Goal: Entertainment & Leisure: Browse casually

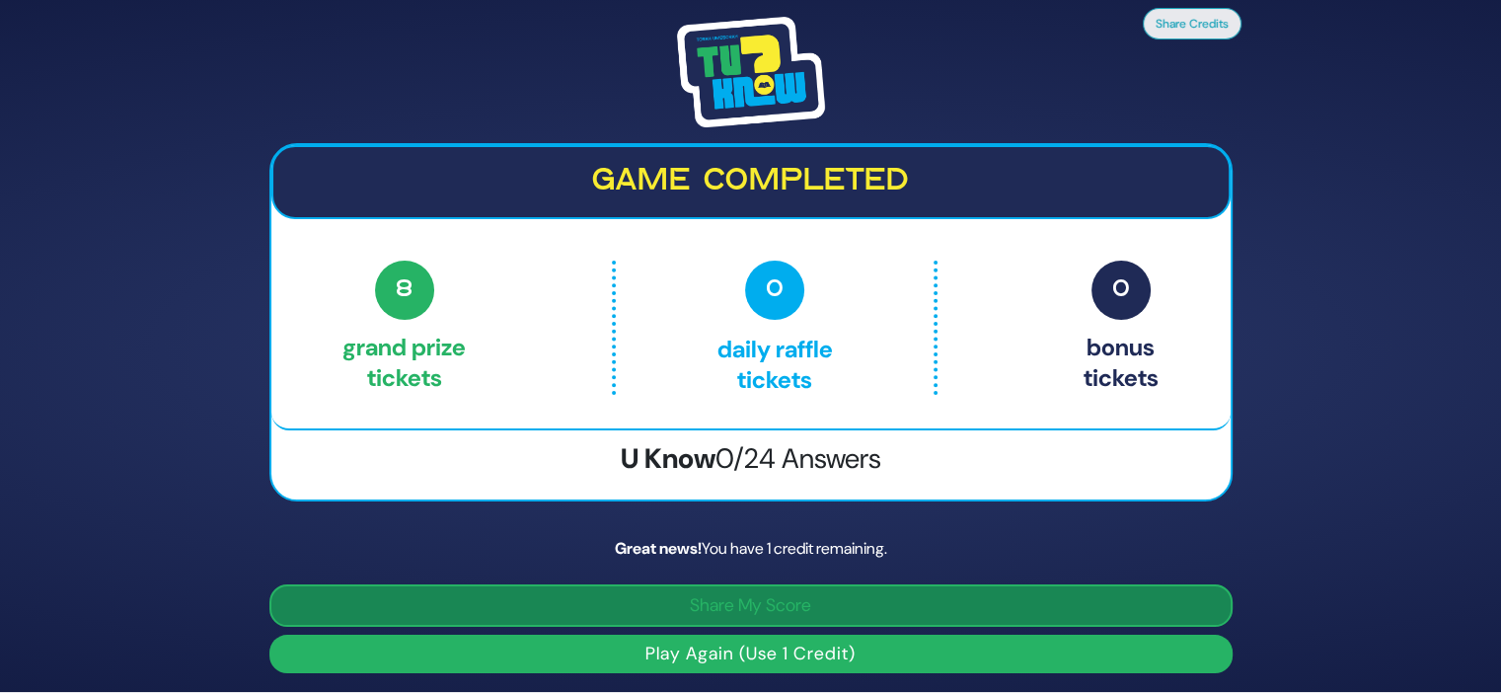
scroll to position [3, 0]
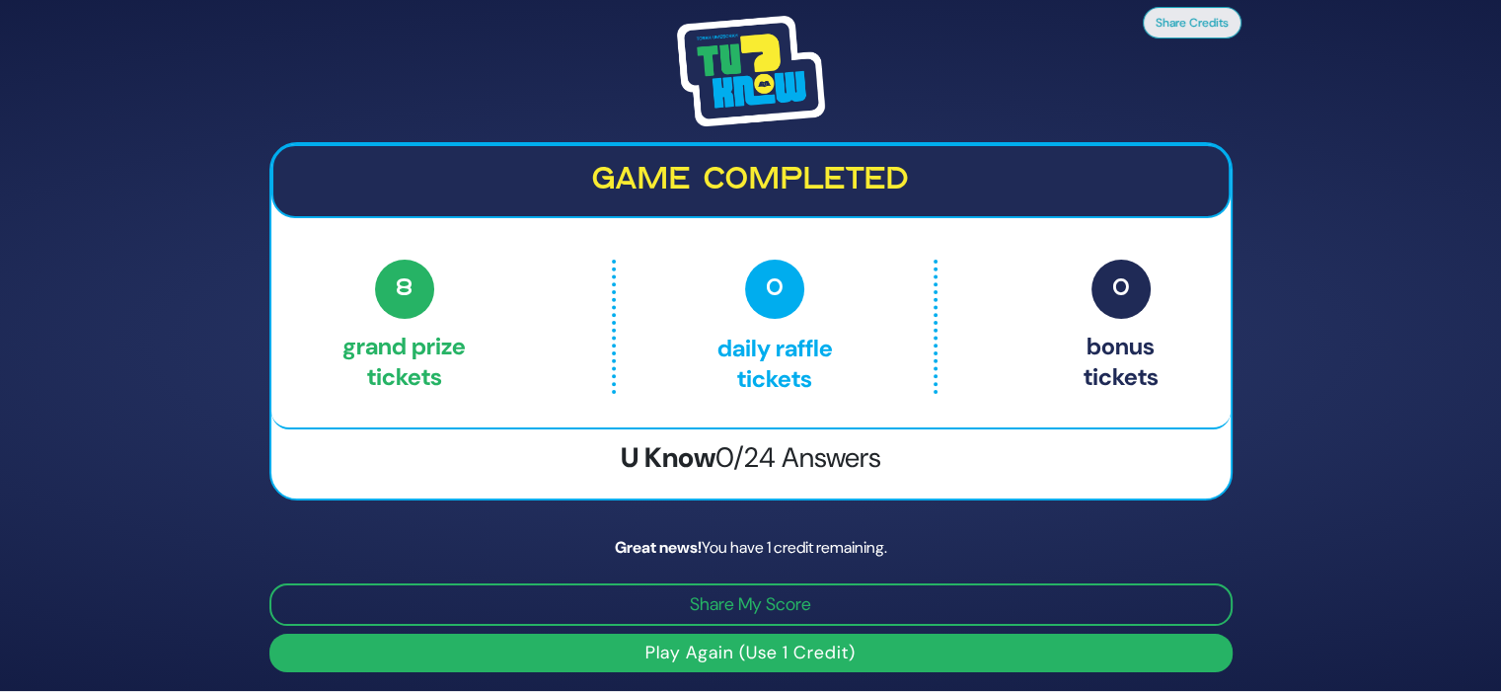
click at [852, 646] on button "Play Again (Use 1 Credit)" at bounding box center [750, 653] width 963 height 38
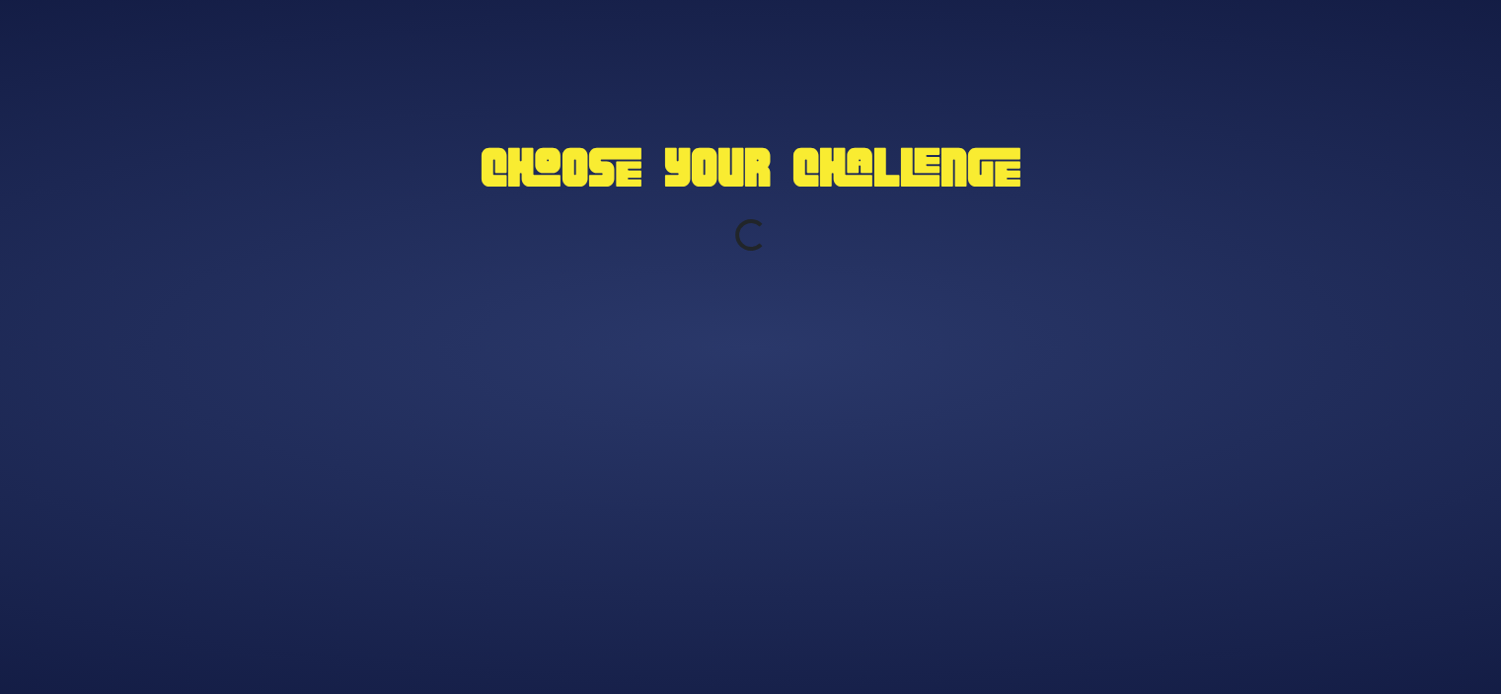
scroll to position [0, 0]
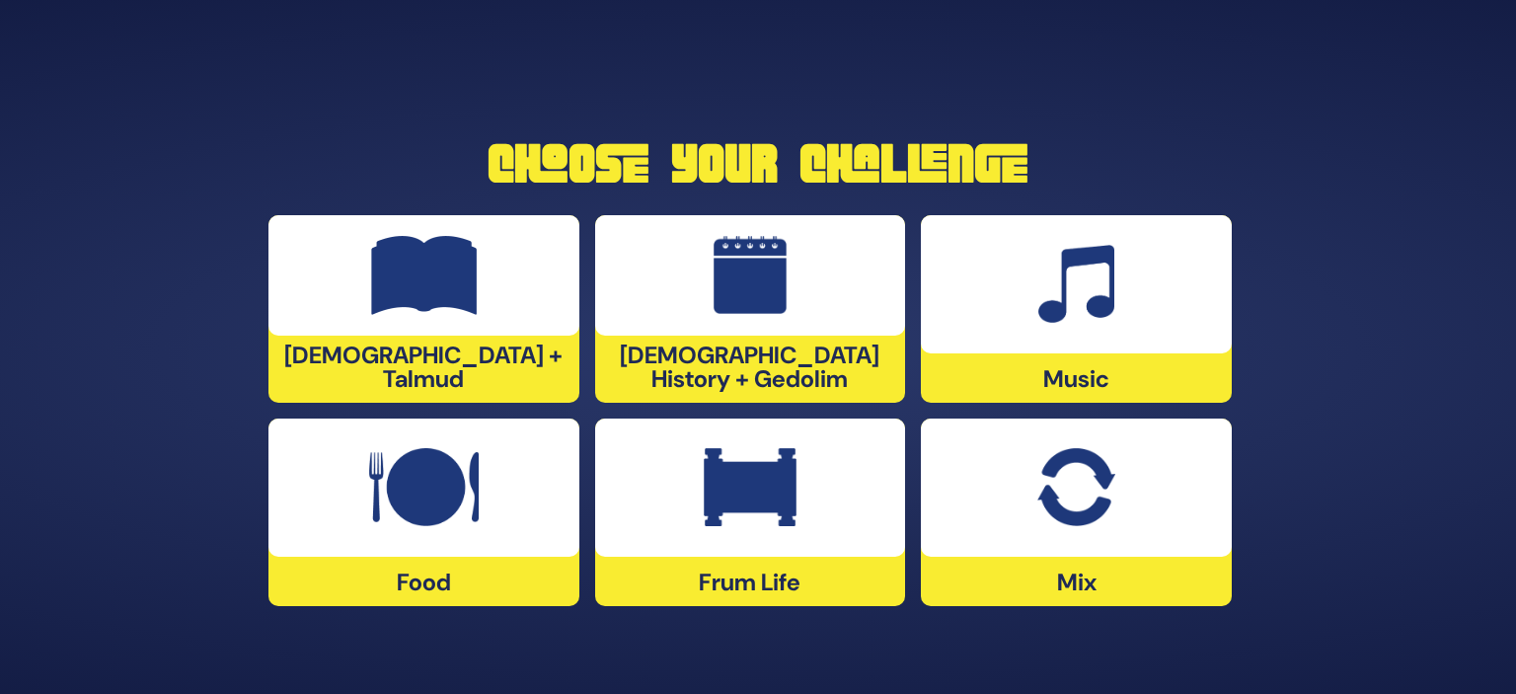
click at [1155, 548] on div at bounding box center [1076, 487] width 311 height 138
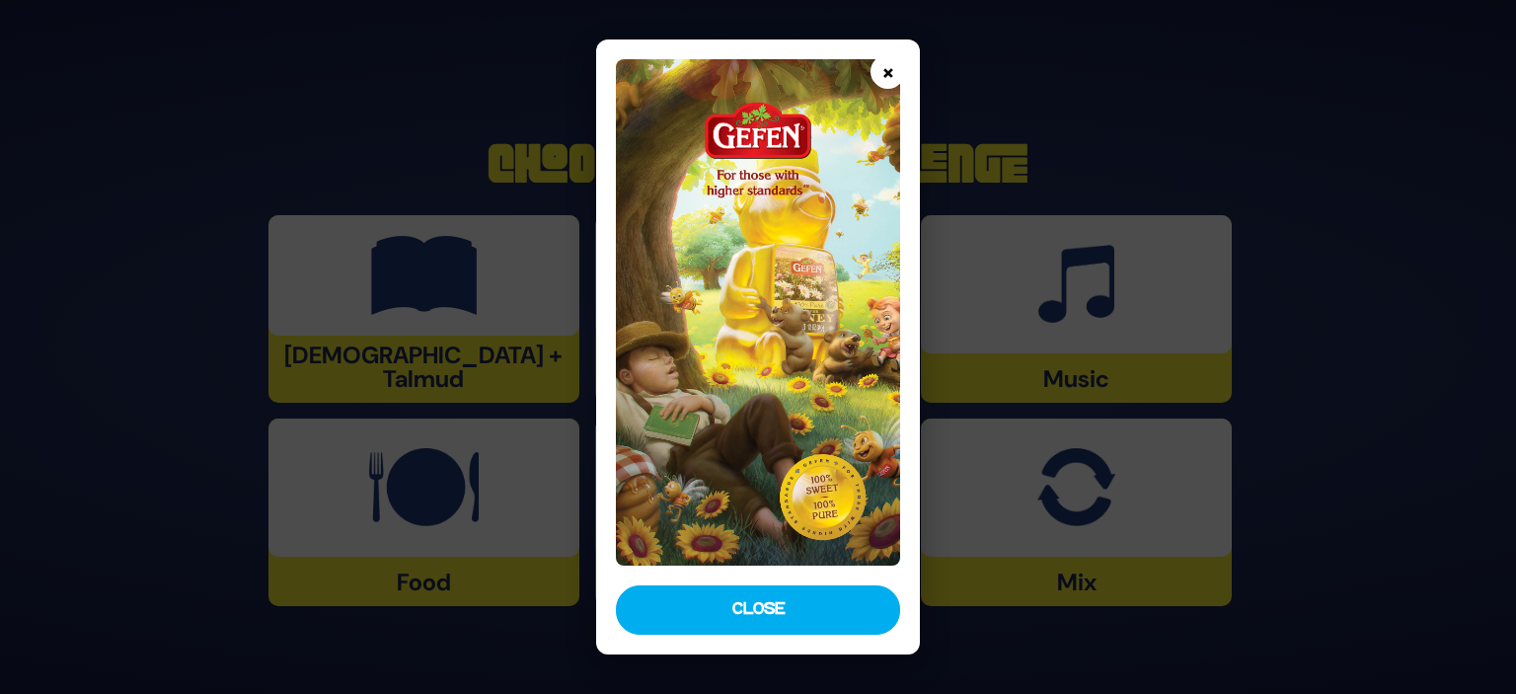
click at [884, 77] on button "×" at bounding box center [887, 71] width 35 height 35
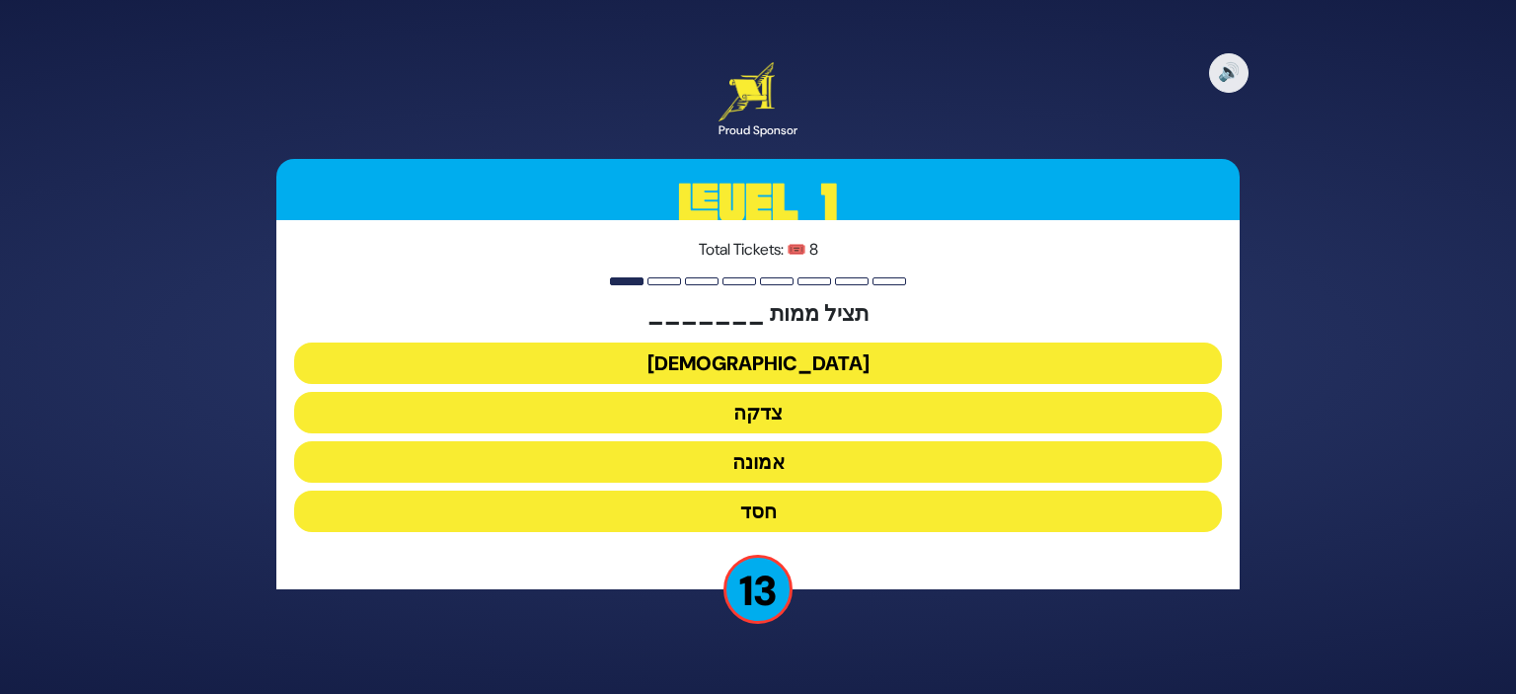
click at [795, 414] on button "צדקה" at bounding box center [758, 412] width 928 height 41
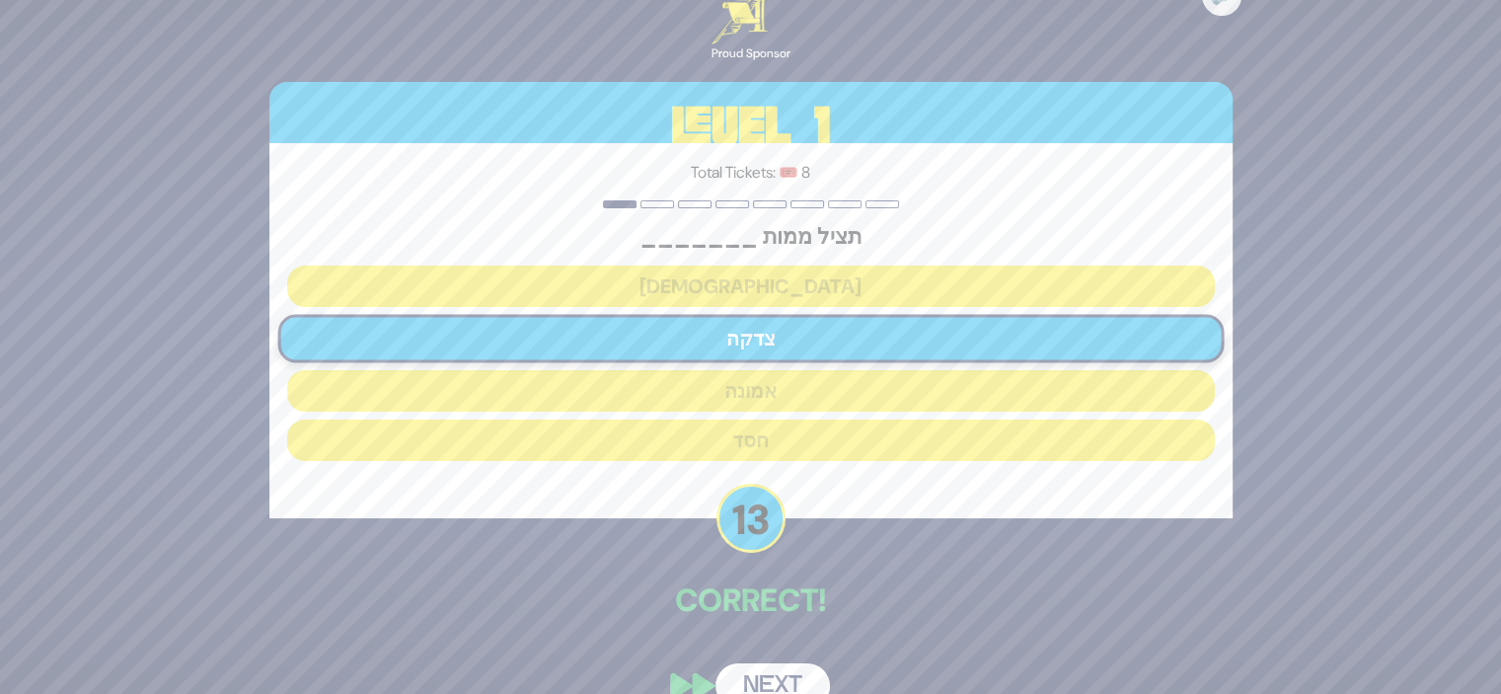
click at [802, 678] on button "Next" at bounding box center [773, 685] width 114 height 45
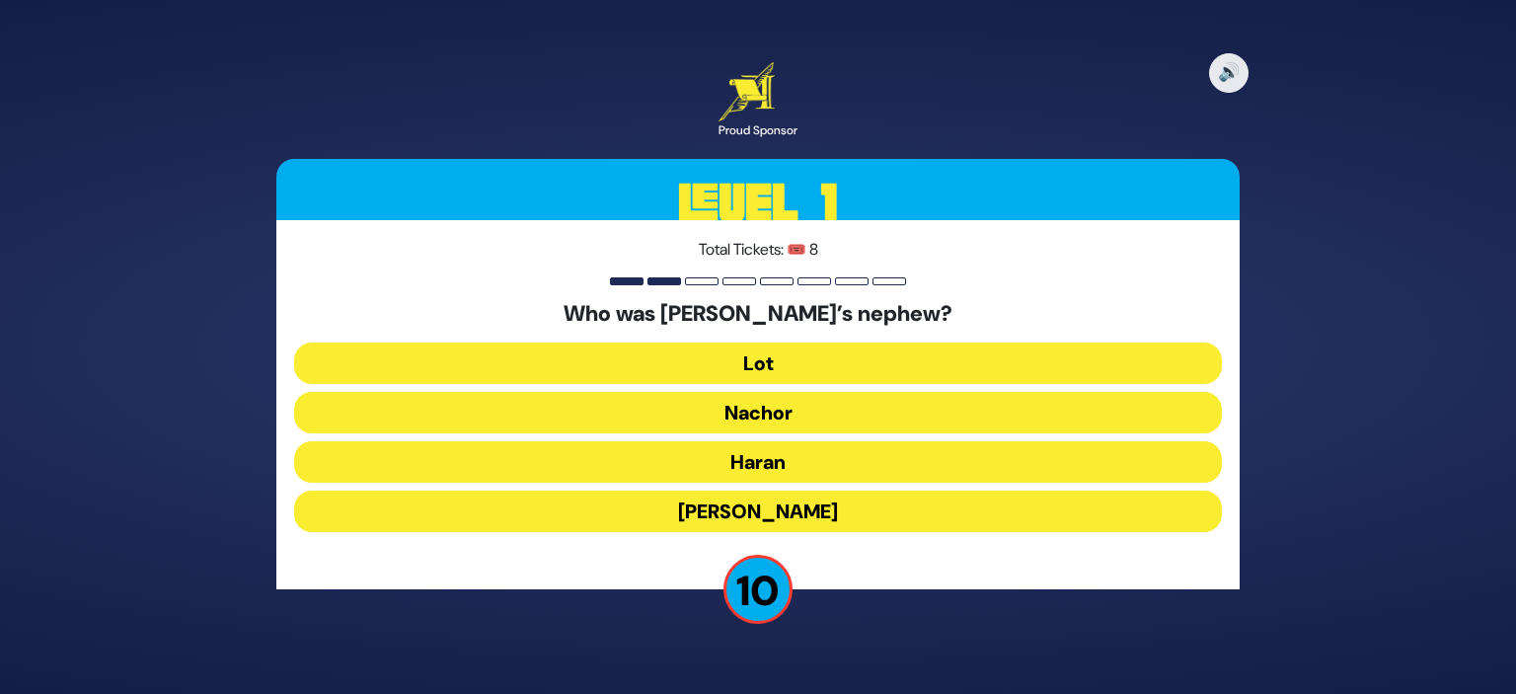
click at [786, 360] on button "Lot" at bounding box center [758, 362] width 928 height 41
click at [786, 360] on div "Who was [PERSON_NAME]’s nephew? Lot Nachor [PERSON_NAME]" at bounding box center [758, 420] width 928 height 239
click at [771, 360] on div "Who was [PERSON_NAME]’s nephew? Lot Nachor [PERSON_NAME]" at bounding box center [758, 420] width 928 height 239
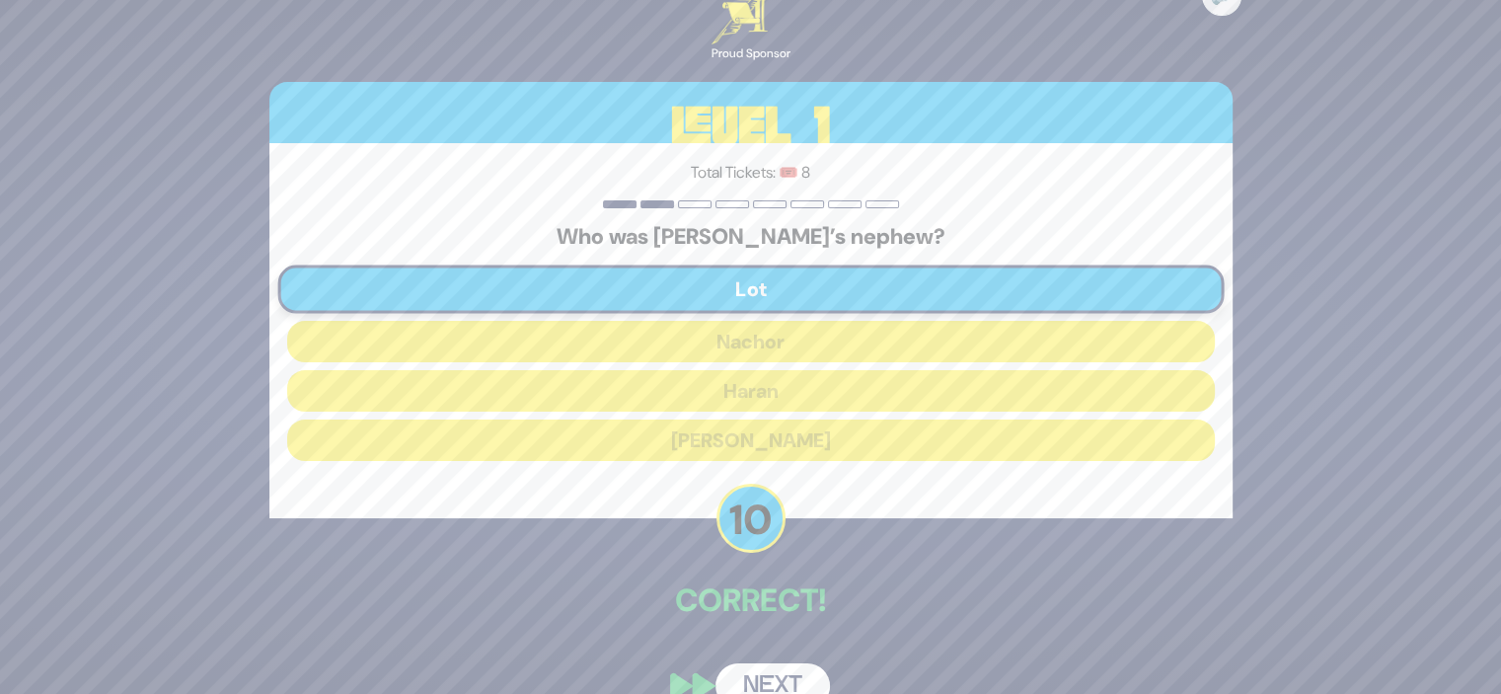
click at [790, 672] on button "Next" at bounding box center [773, 685] width 114 height 45
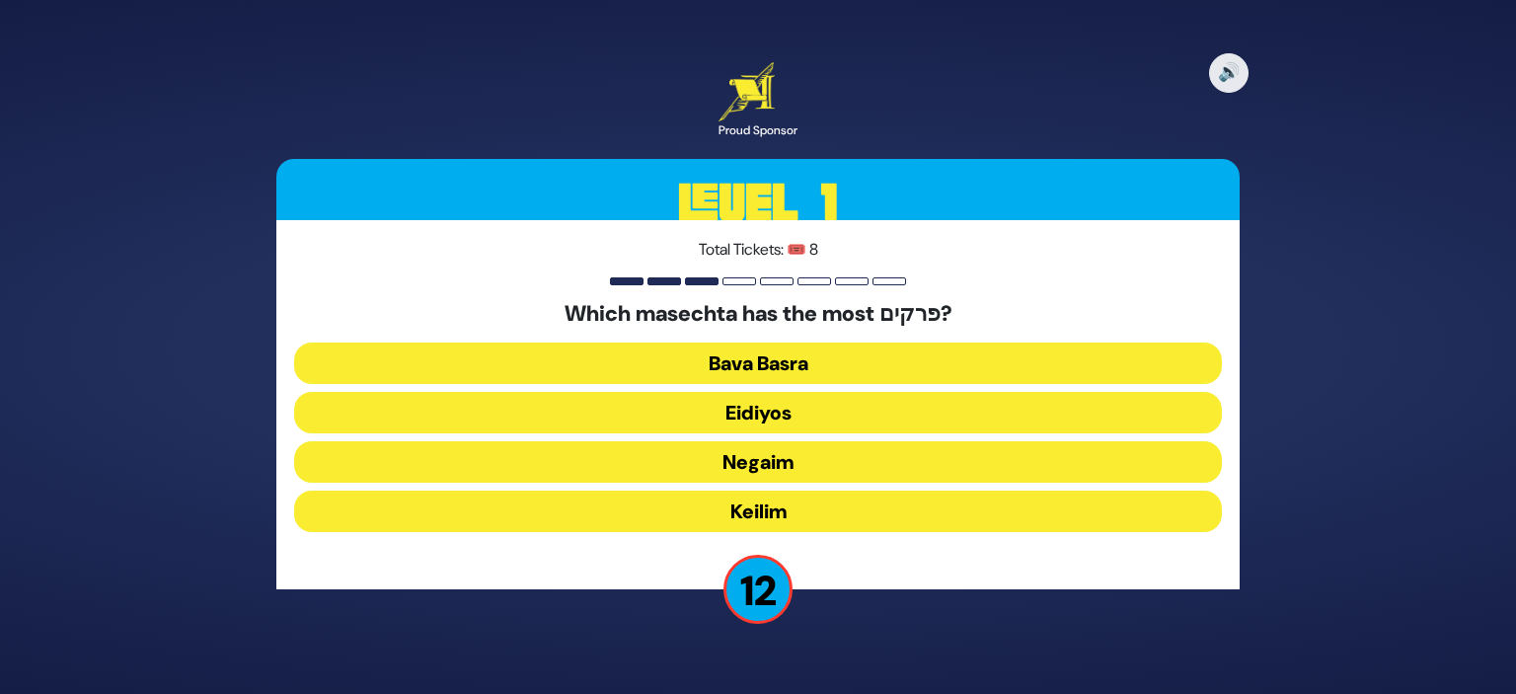
click at [825, 362] on button "Bava Basra" at bounding box center [758, 362] width 928 height 41
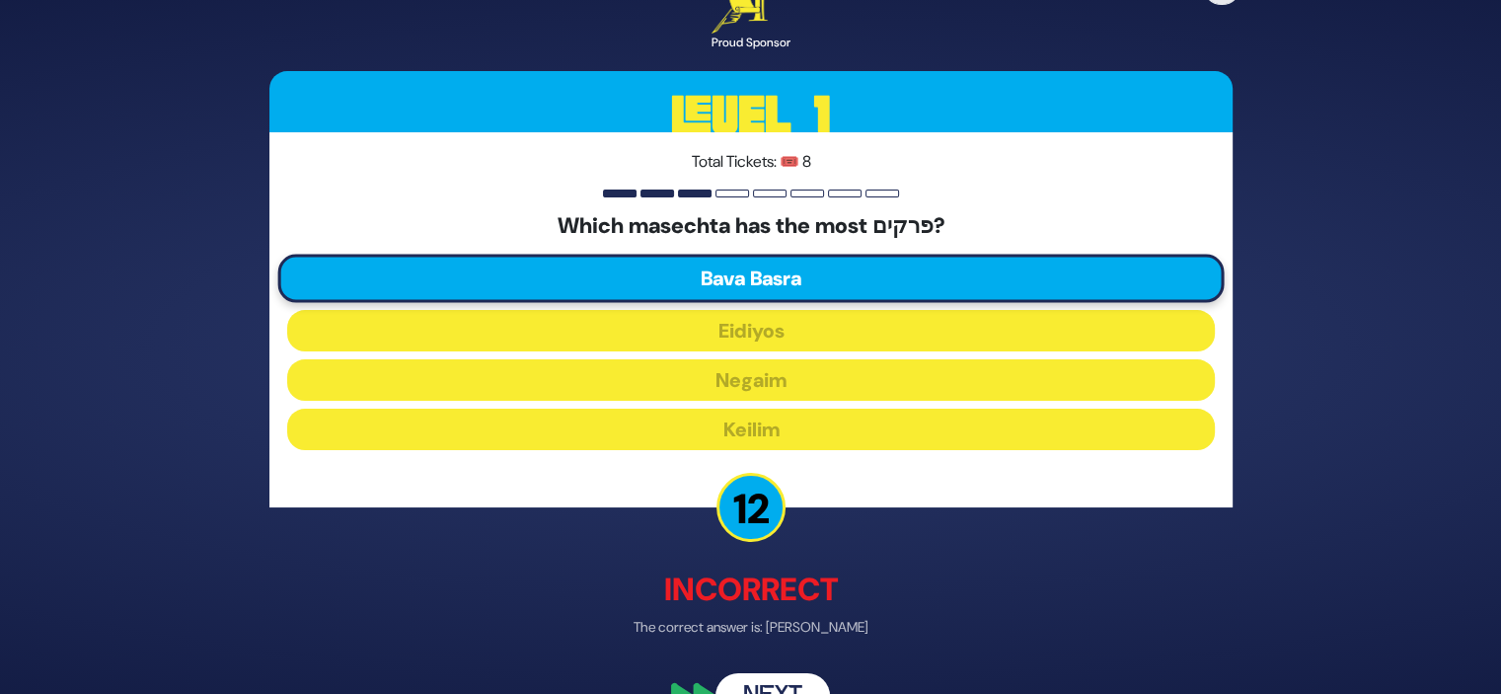
click at [809, 674] on button "Next" at bounding box center [773, 696] width 114 height 45
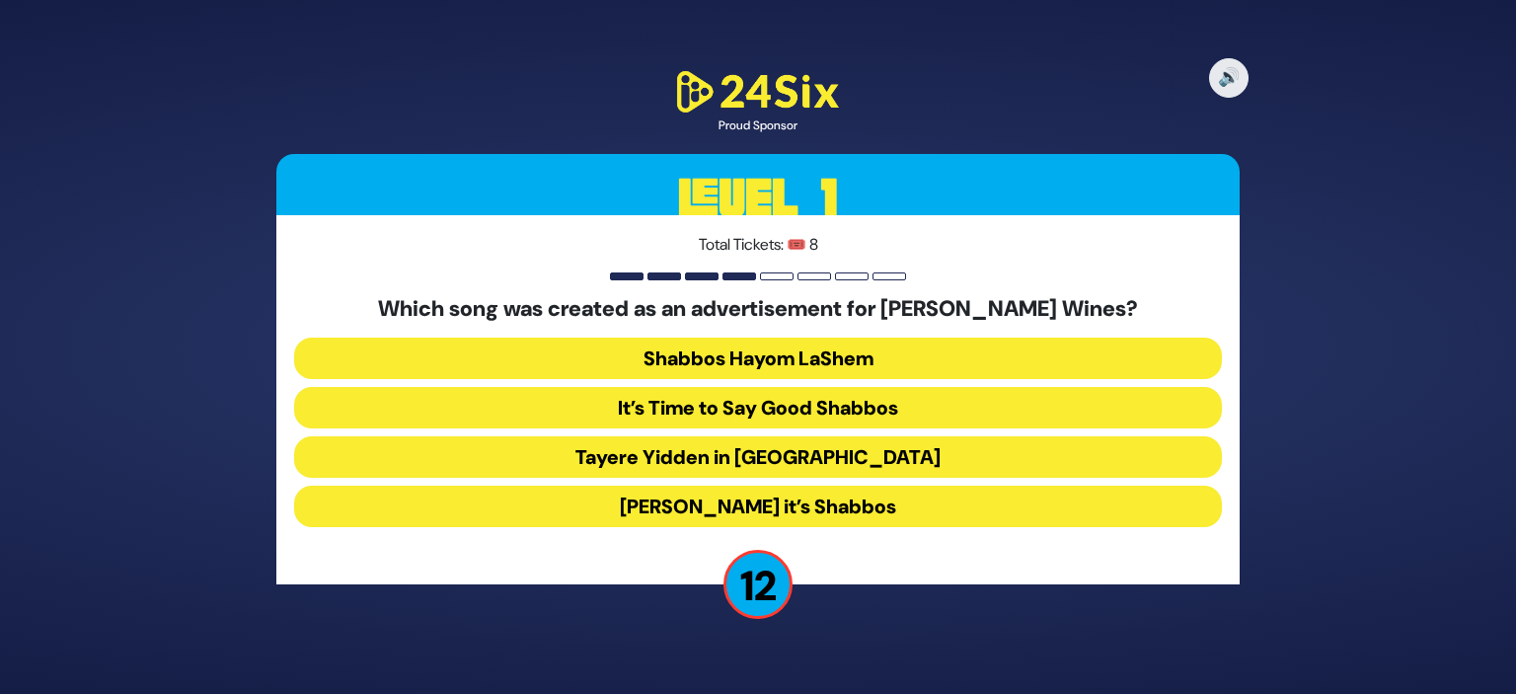
click at [830, 503] on button "[PERSON_NAME] it’s Shabbos" at bounding box center [758, 506] width 928 height 41
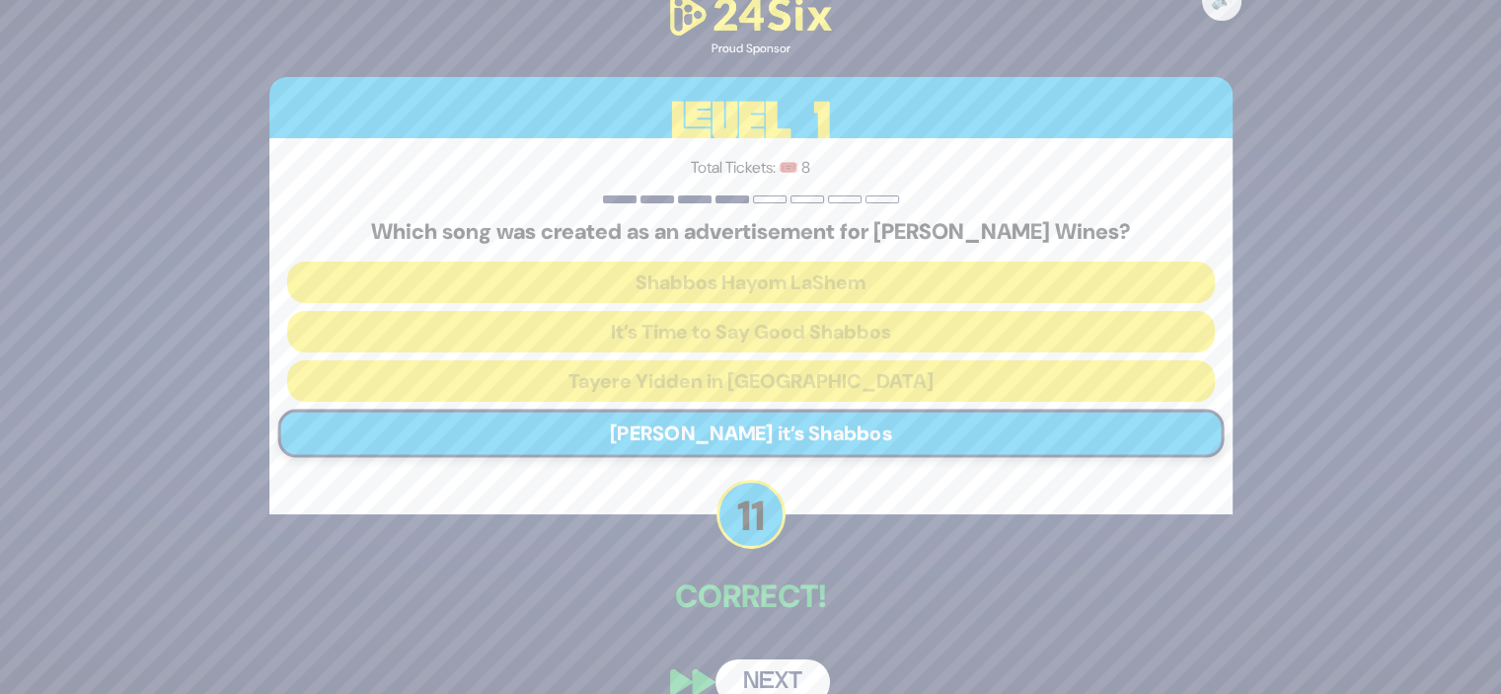
click at [797, 668] on button "Next" at bounding box center [773, 681] width 114 height 45
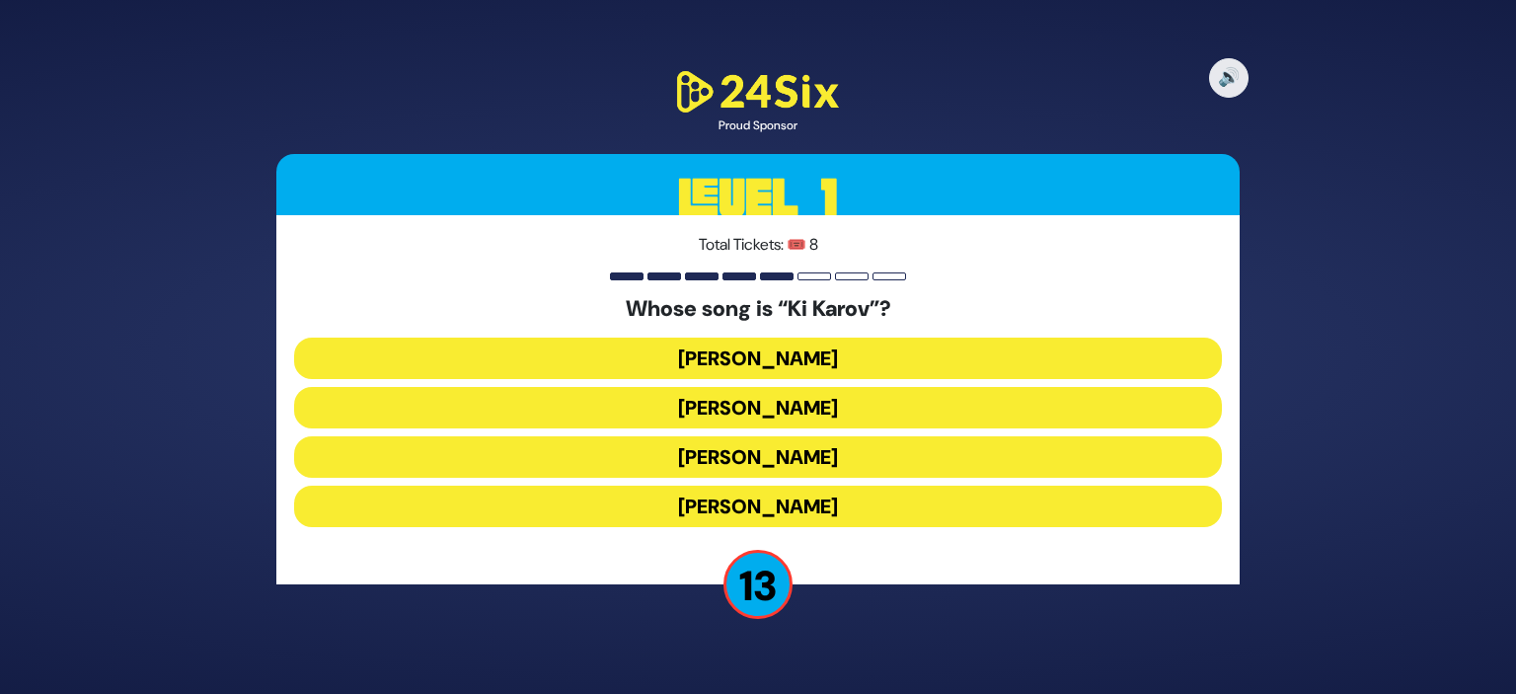
click at [821, 455] on button "[PERSON_NAME]" at bounding box center [758, 456] width 928 height 41
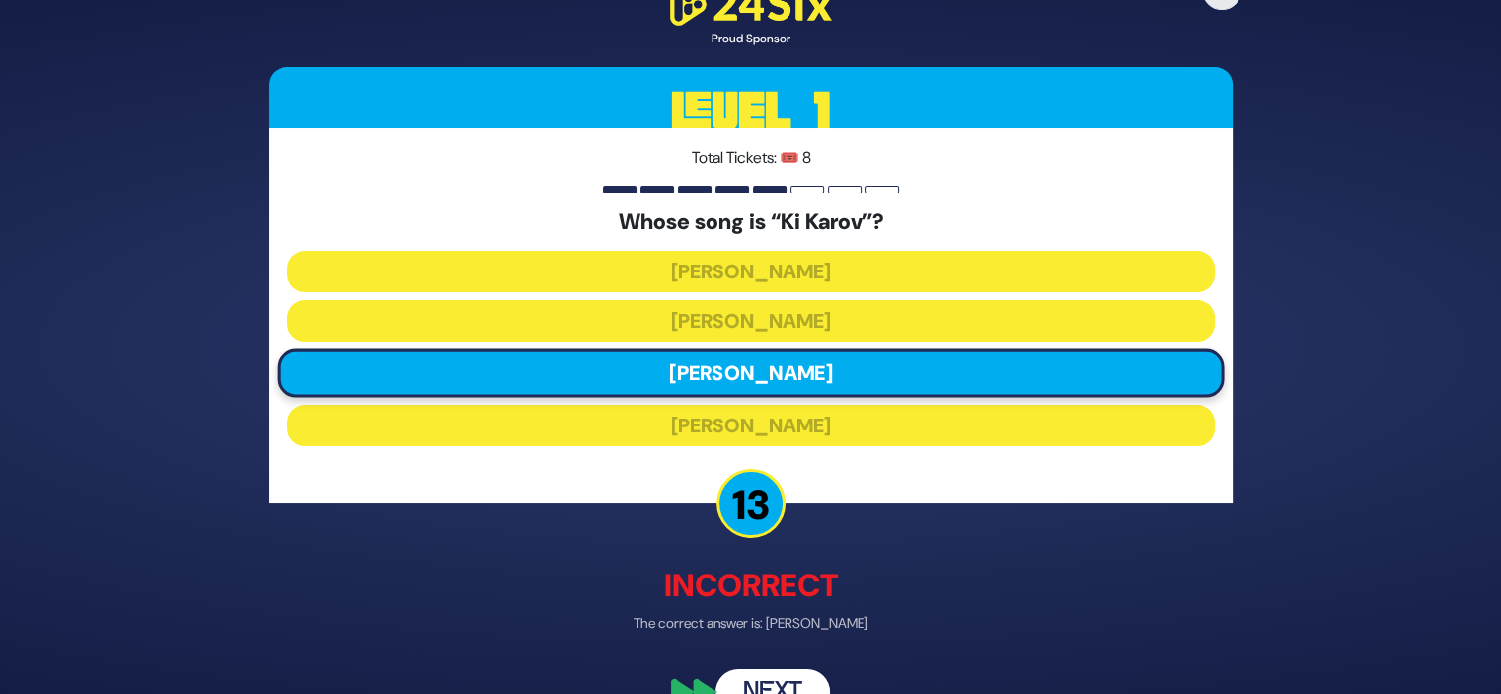
click at [811, 672] on button "Next" at bounding box center [773, 691] width 114 height 45
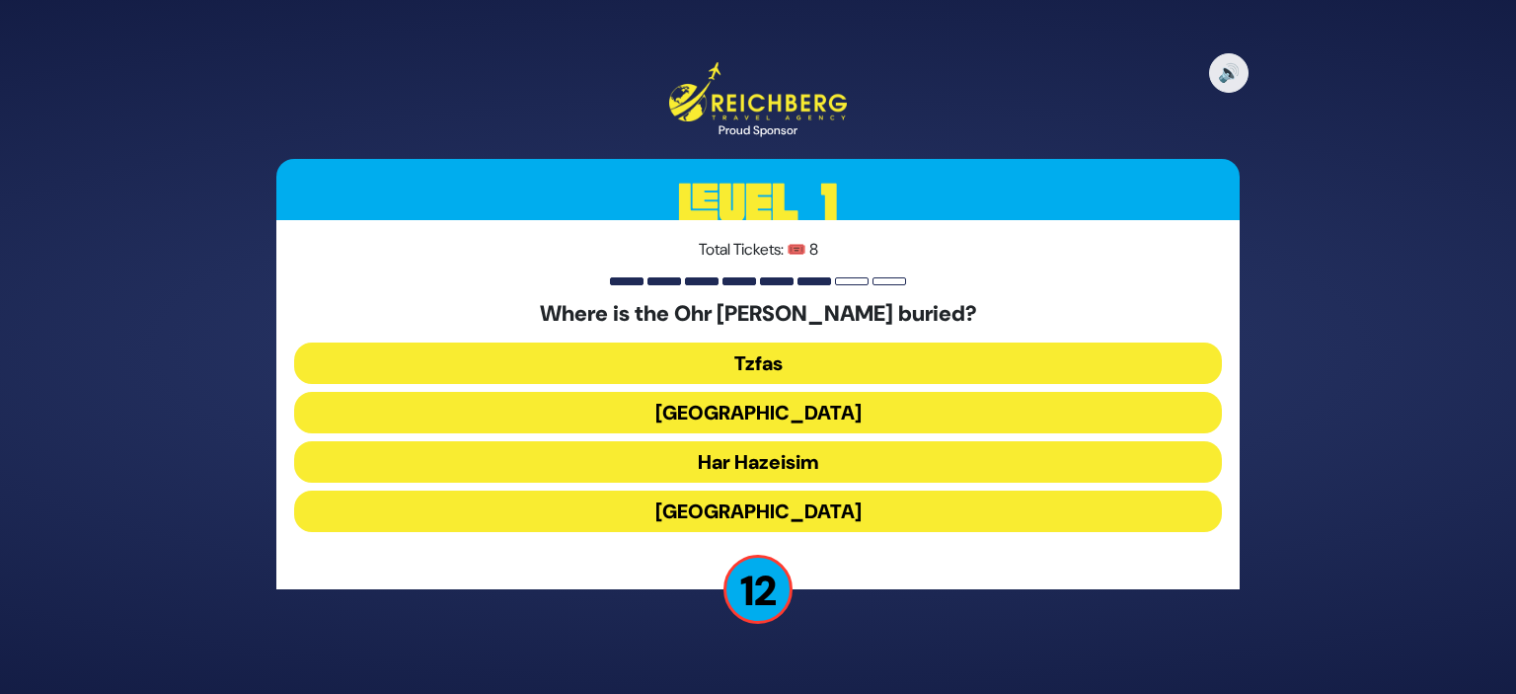
click at [789, 354] on button "Tzfas" at bounding box center [758, 362] width 928 height 41
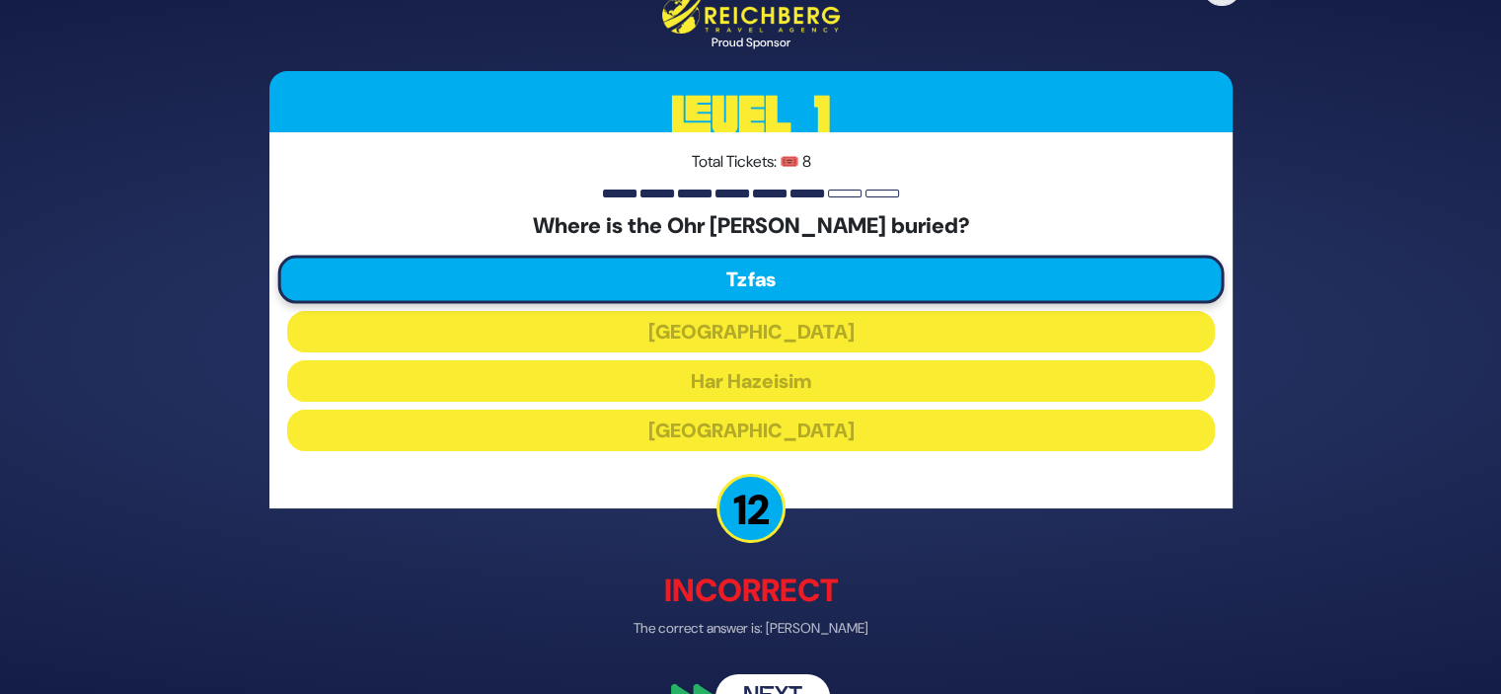
scroll to position [47, 0]
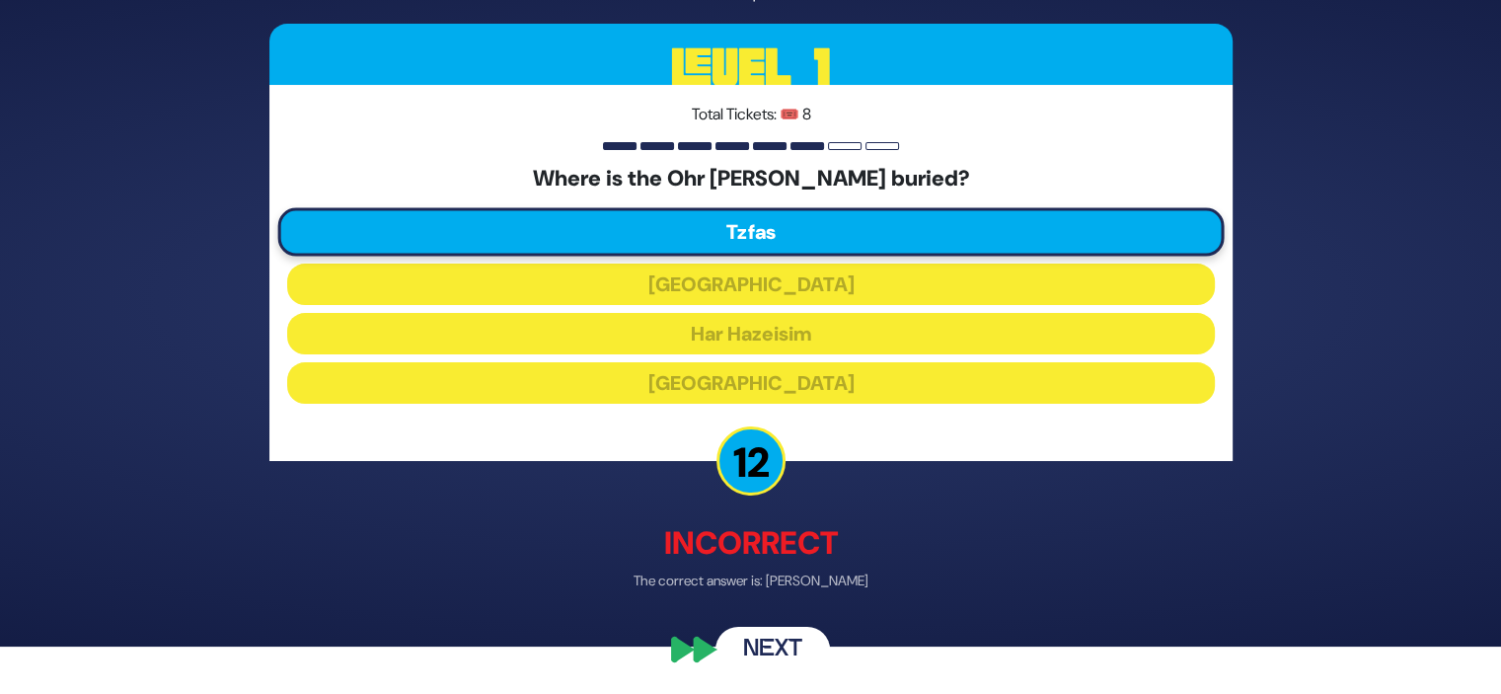
click at [786, 635] on button "Next" at bounding box center [773, 648] width 114 height 45
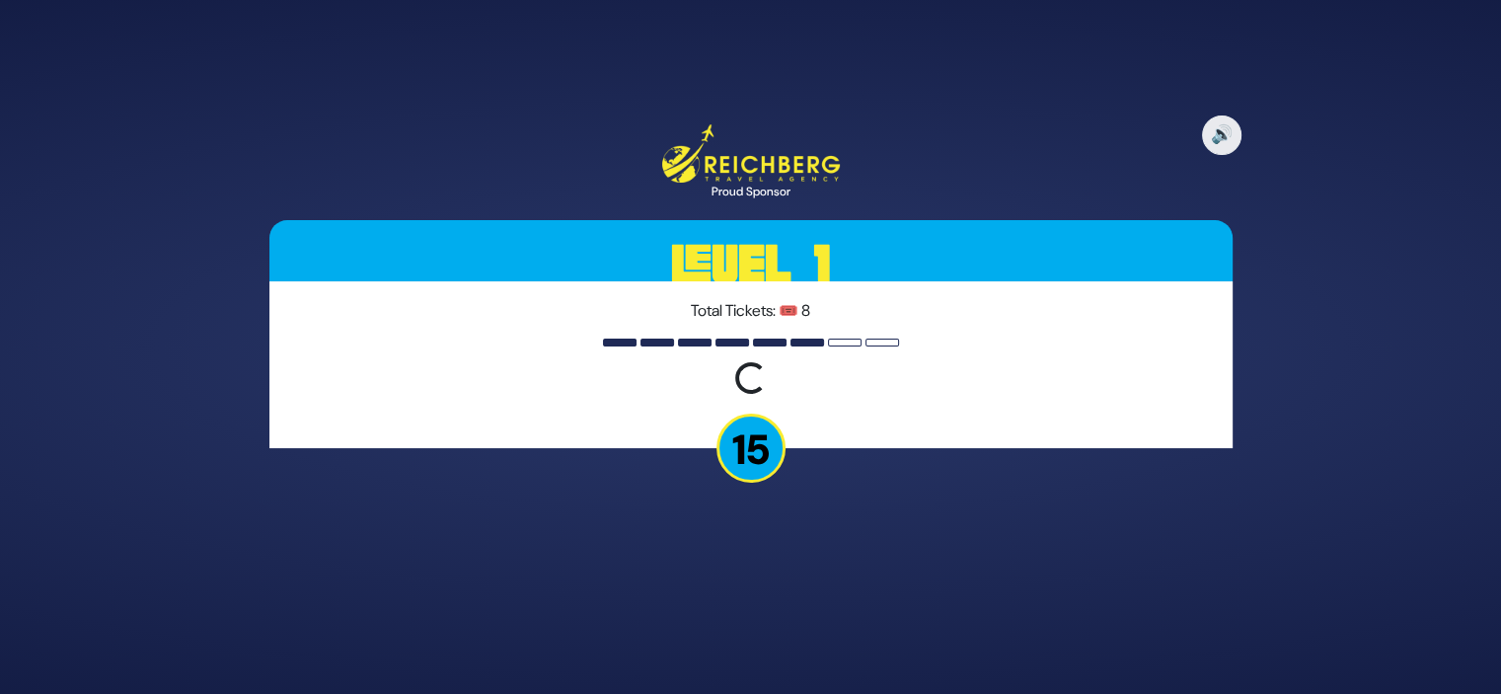
scroll to position [0, 0]
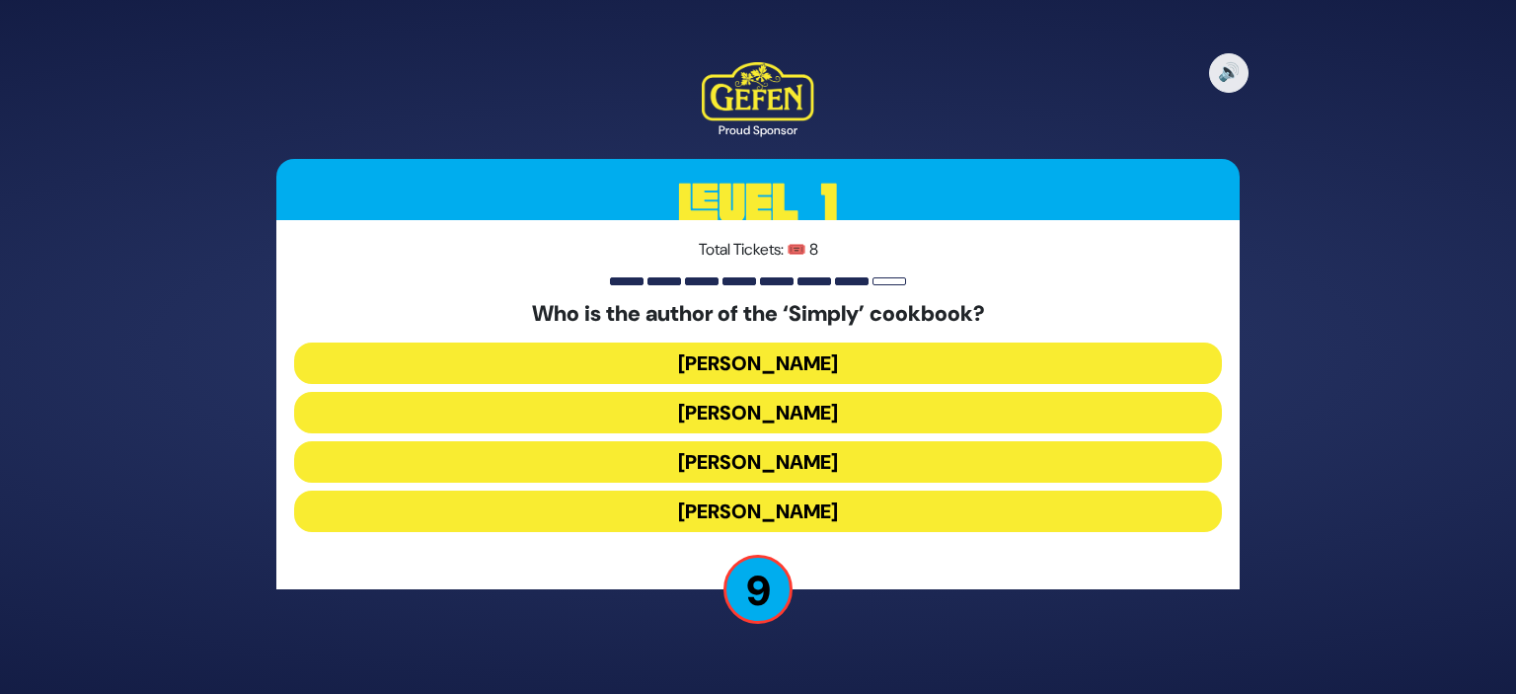
click at [849, 412] on button "[PERSON_NAME]" at bounding box center [758, 412] width 928 height 41
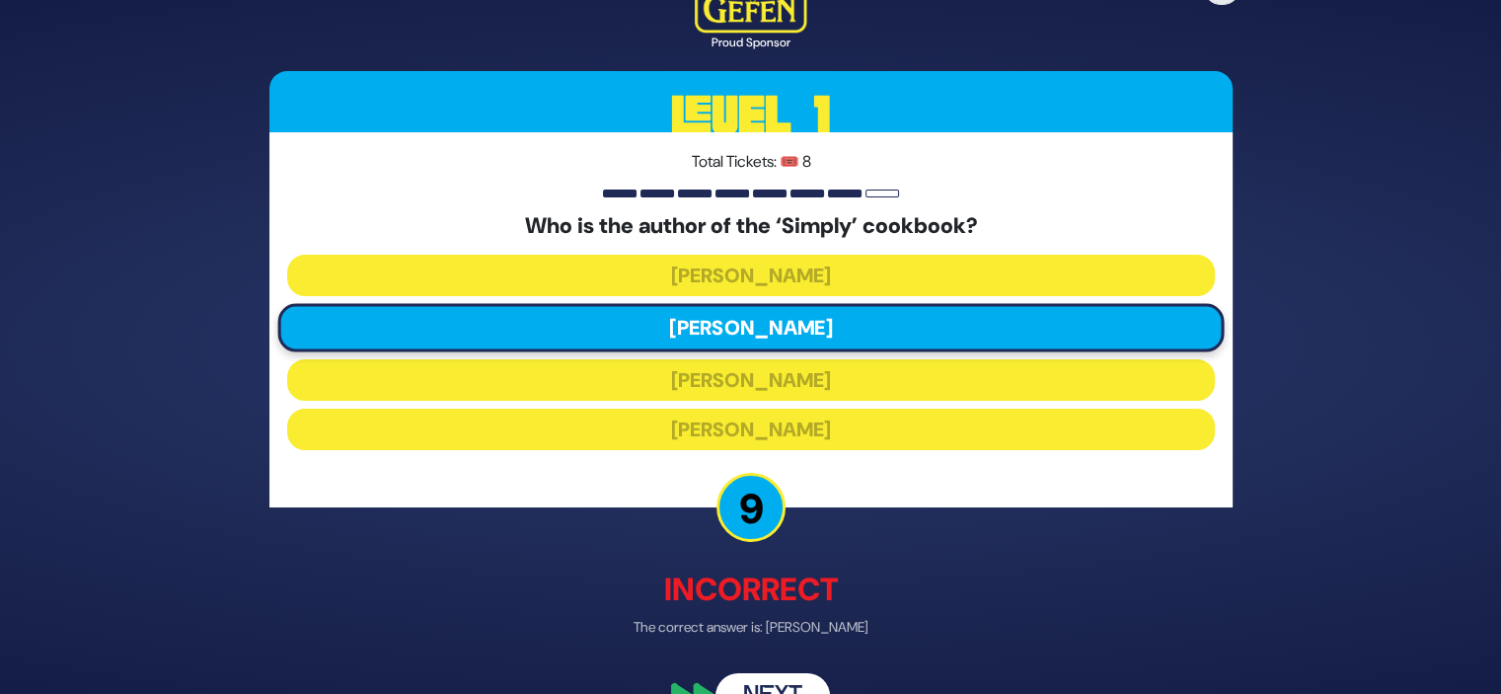
click at [789, 674] on button "Next" at bounding box center [773, 696] width 114 height 45
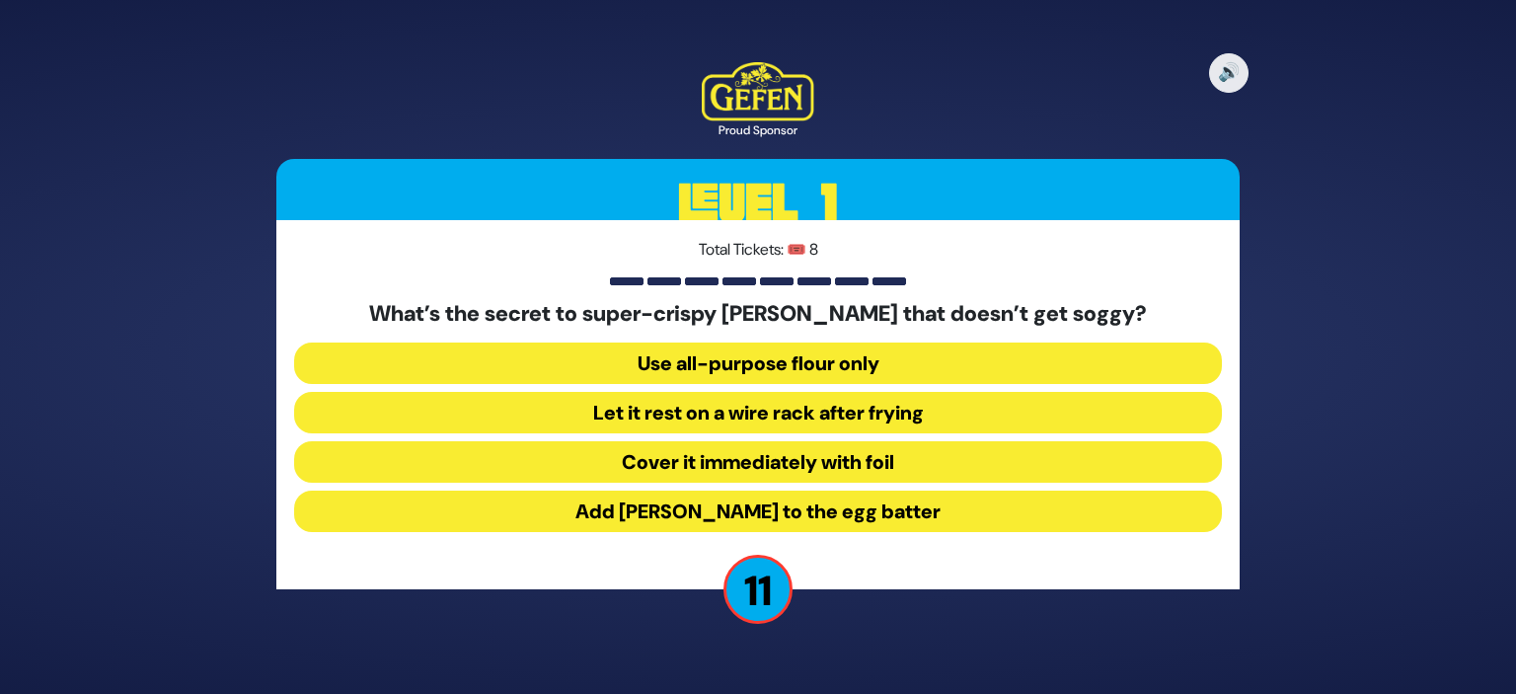
click at [888, 406] on button "Let it rest on a wire rack after frying" at bounding box center [758, 412] width 928 height 41
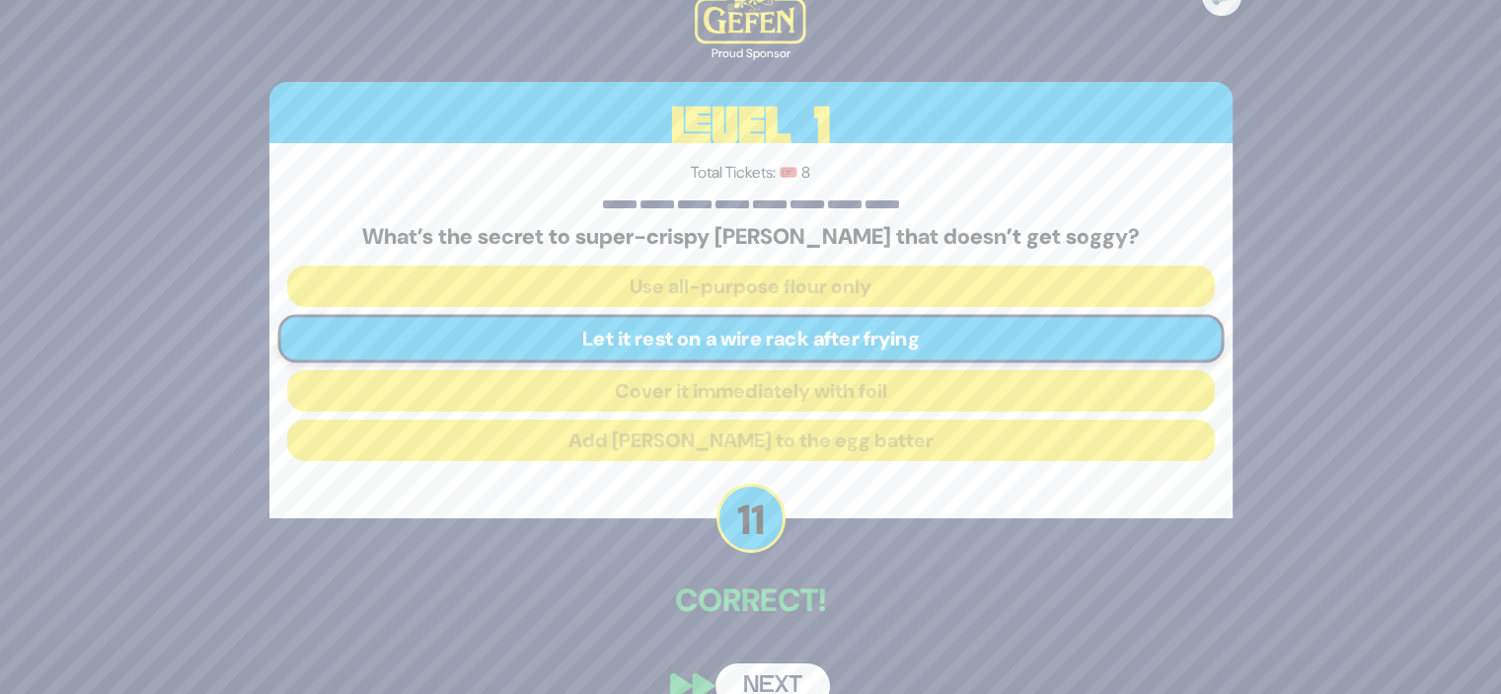
click at [797, 671] on button "Next" at bounding box center [773, 685] width 114 height 45
